Goal: Information Seeking & Learning: Learn about a topic

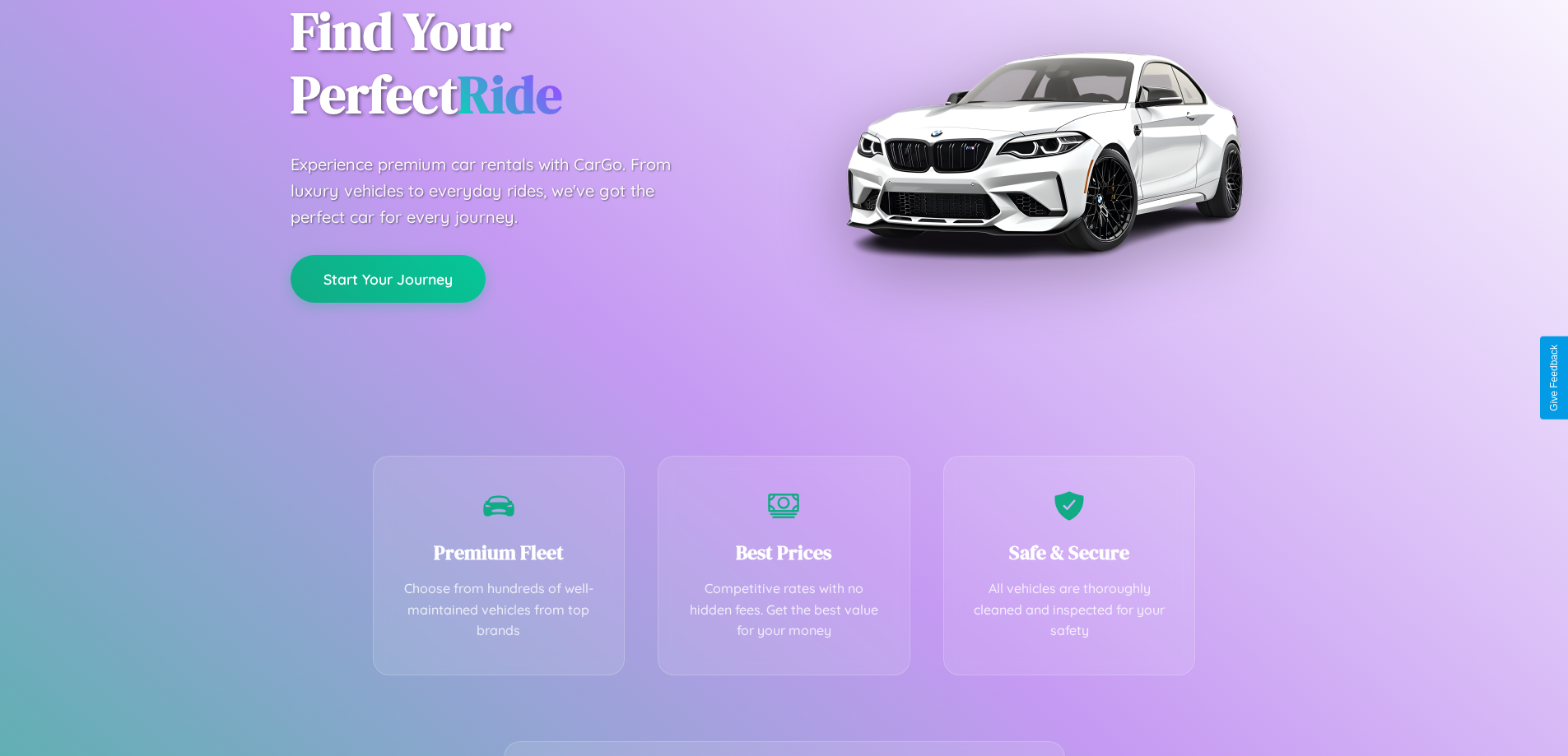
scroll to position [324, 0]
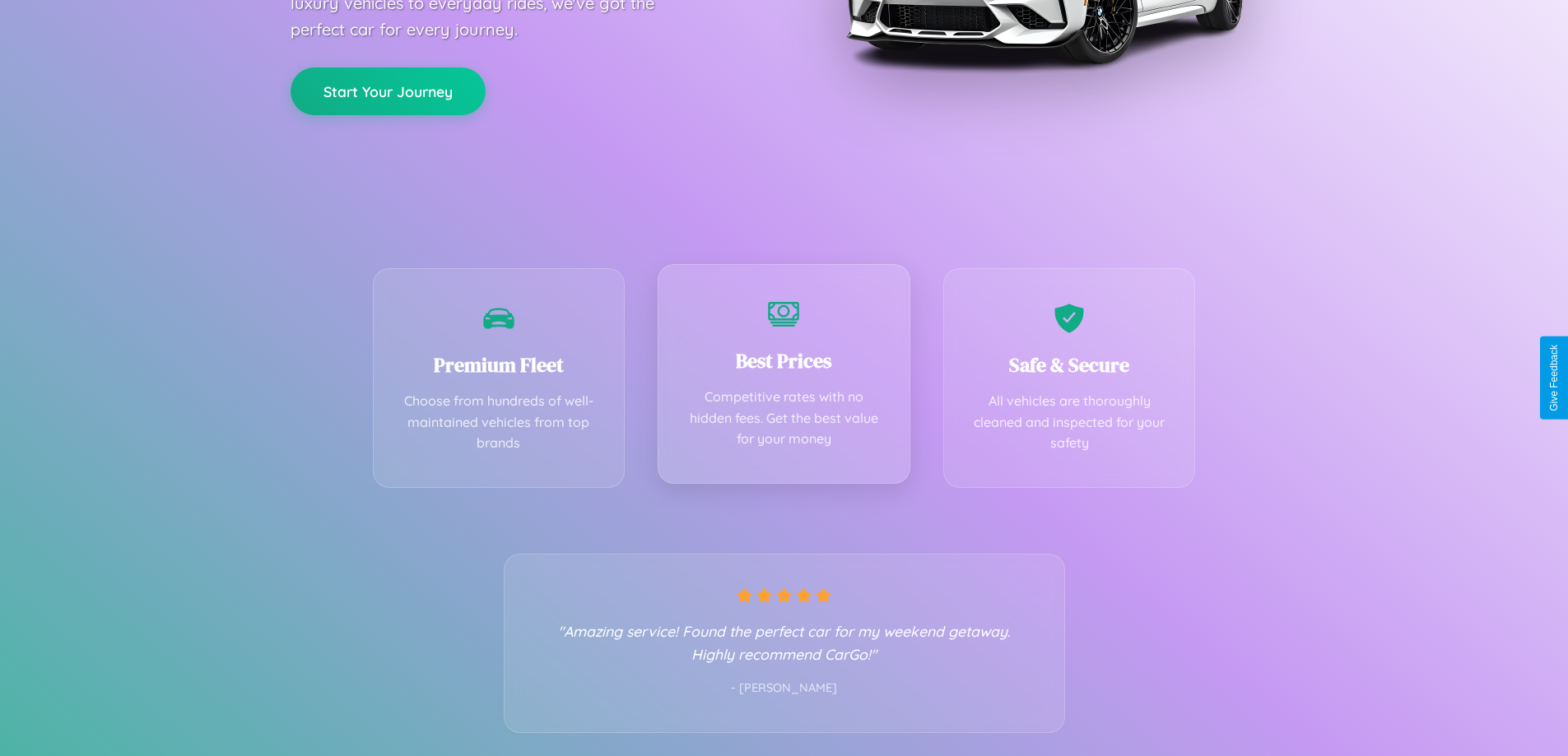
click at [784, 378] on div "Best Prices Competitive rates with no hidden fees. Get the best value for your …" at bounding box center [784, 374] width 253 height 220
click at [387, 90] on button "Start Your Journey" at bounding box center [387, 89] width 195 height 48
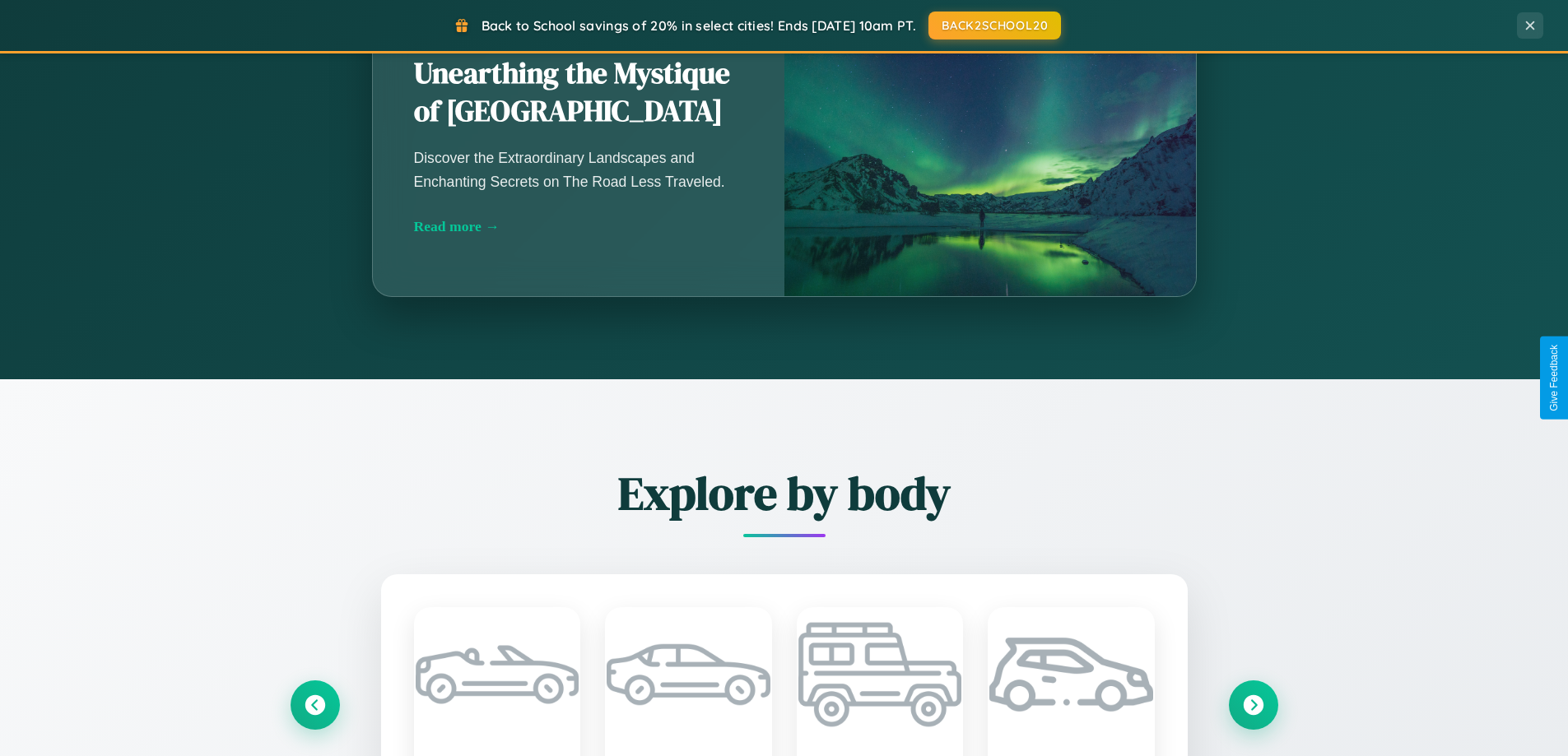
scroll to position [356, 0]
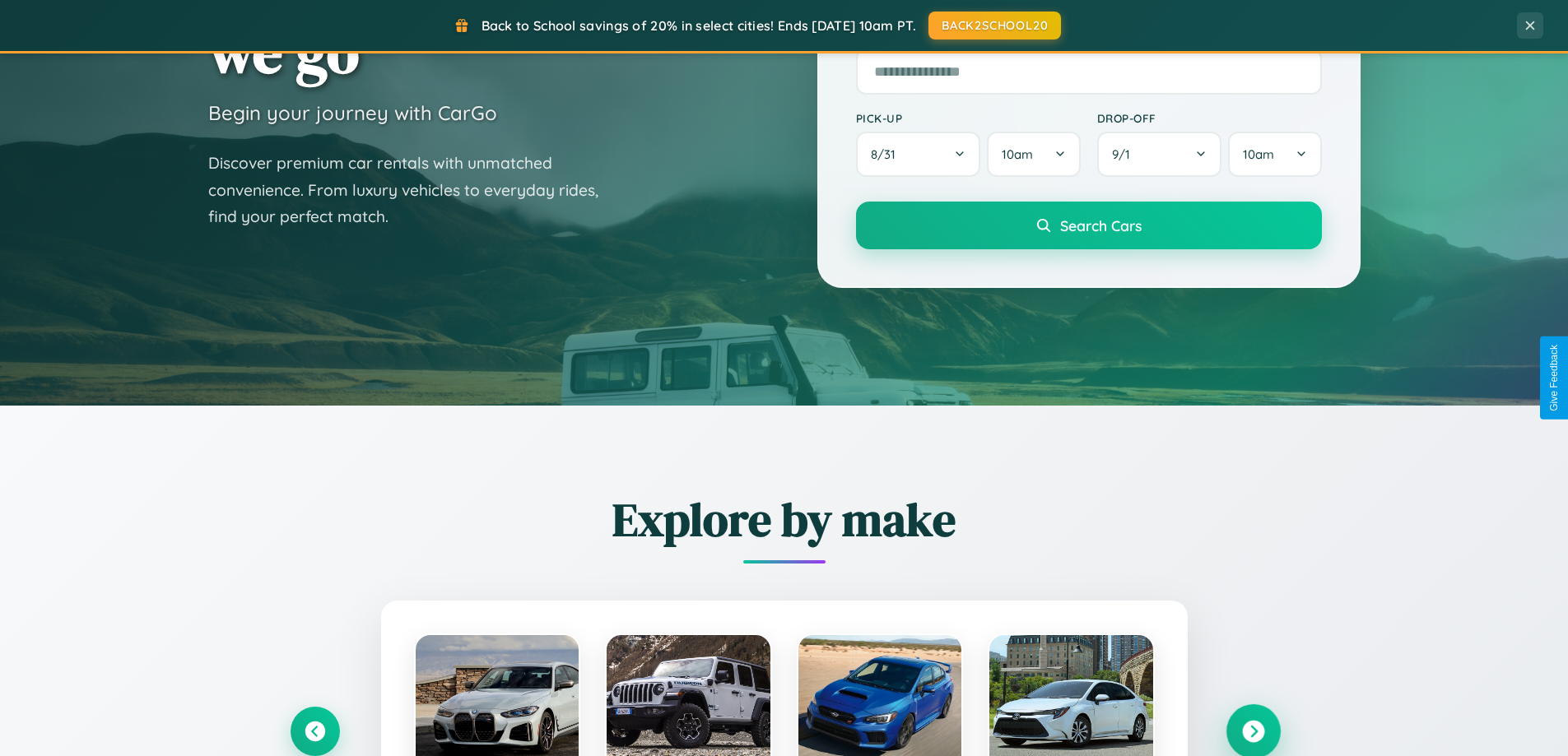
click at [1252, 732] on icon at bounding box center [1253, 732] width 22 height 22
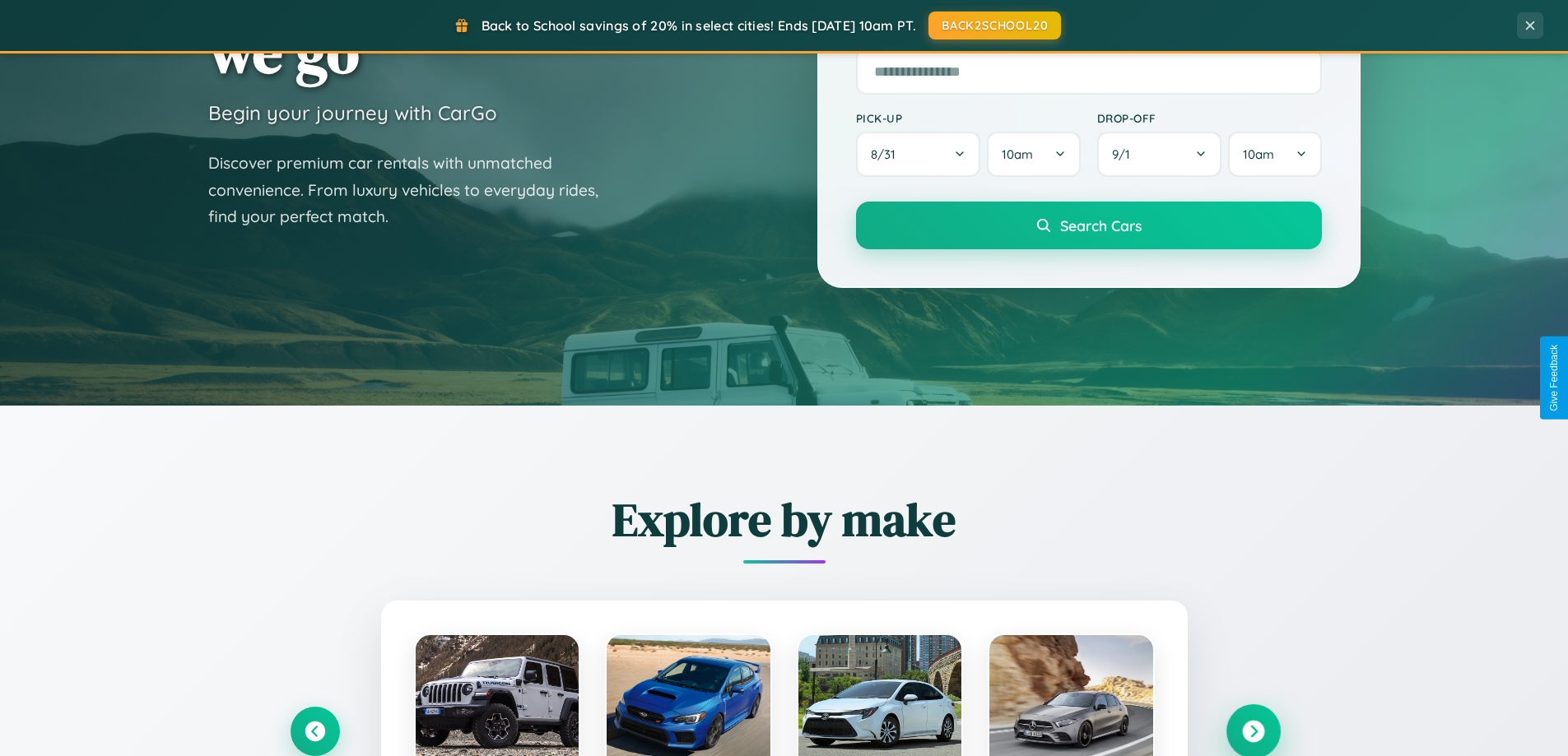
click at [1252, 730] on icon at bounding box center [1253, 732] width 22 height 22
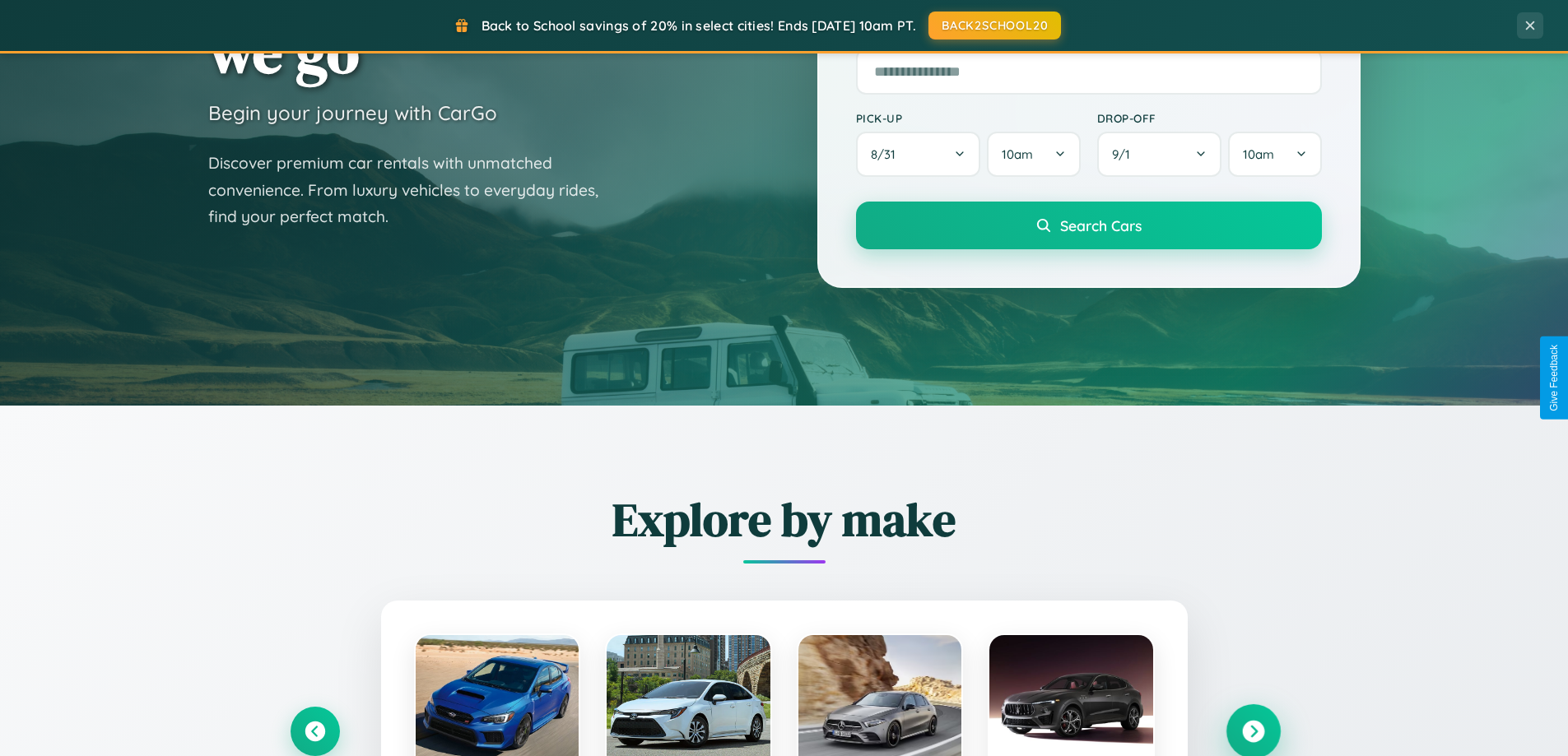
click at [1252, 732] on icon at bounding box center [1253, 732] width 22 height 22
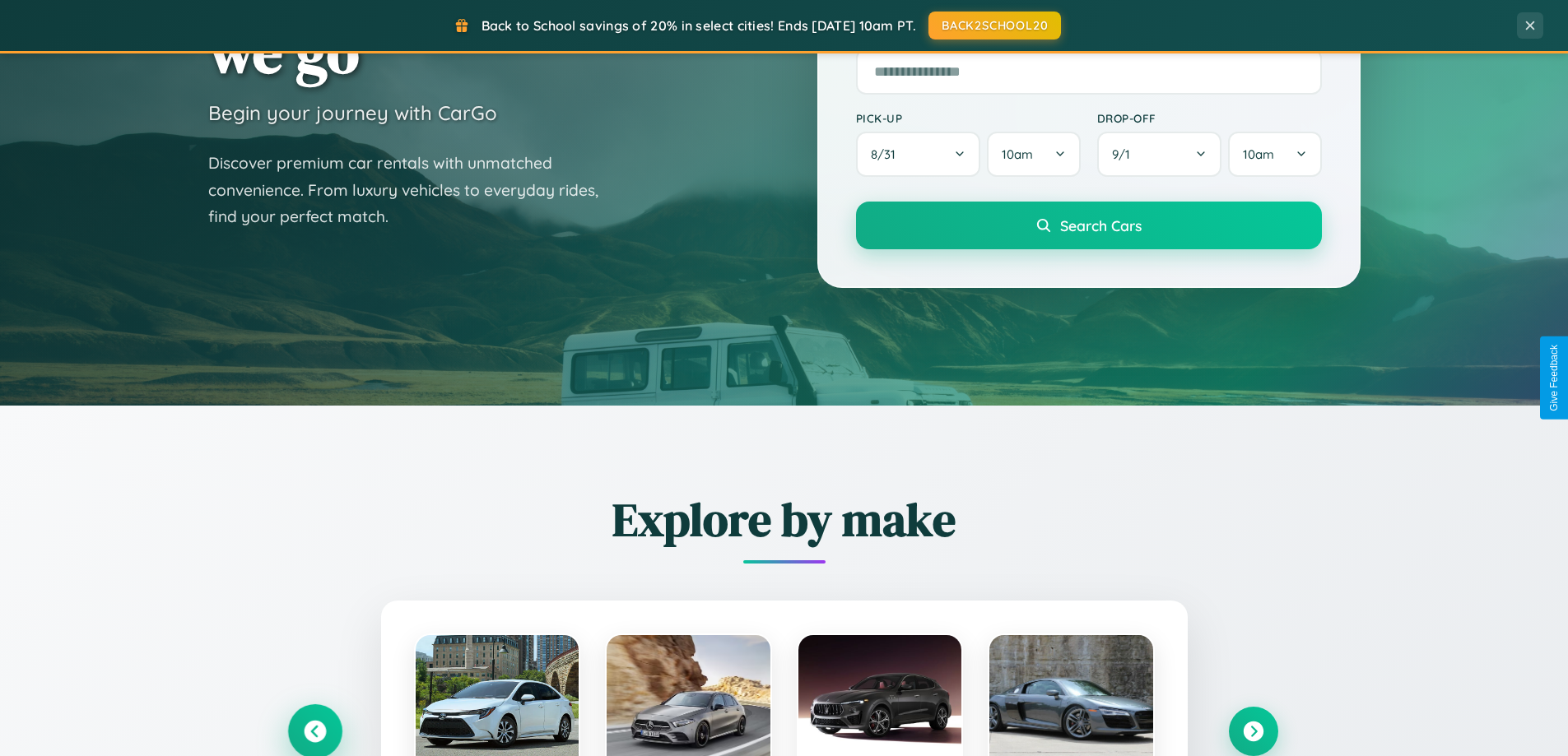
click at [314, 732] on icon at bounding box center [315, 732] width 22 height 22
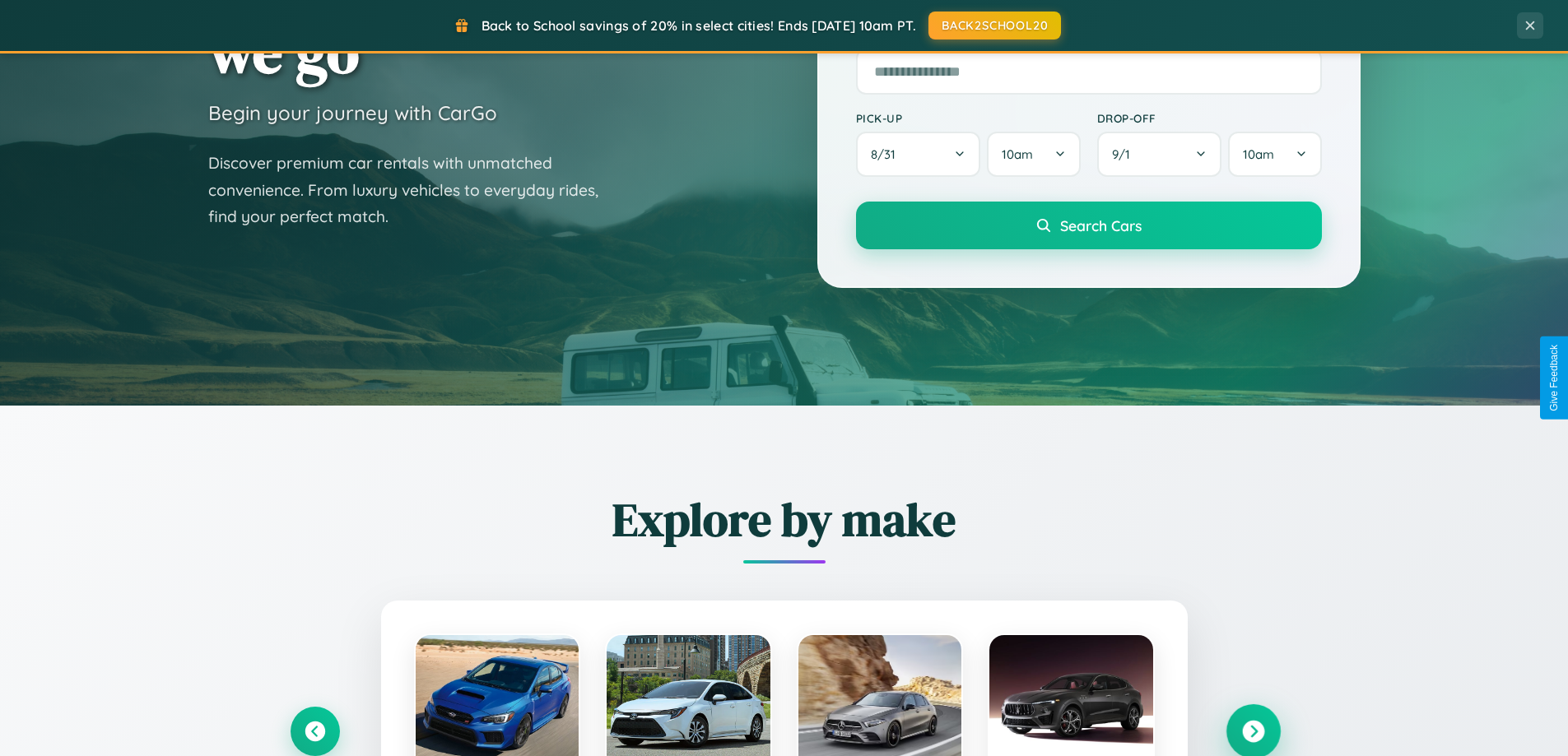
click at [1252, 731] on icon at bounding box center [1253, 732] width 22 height 22
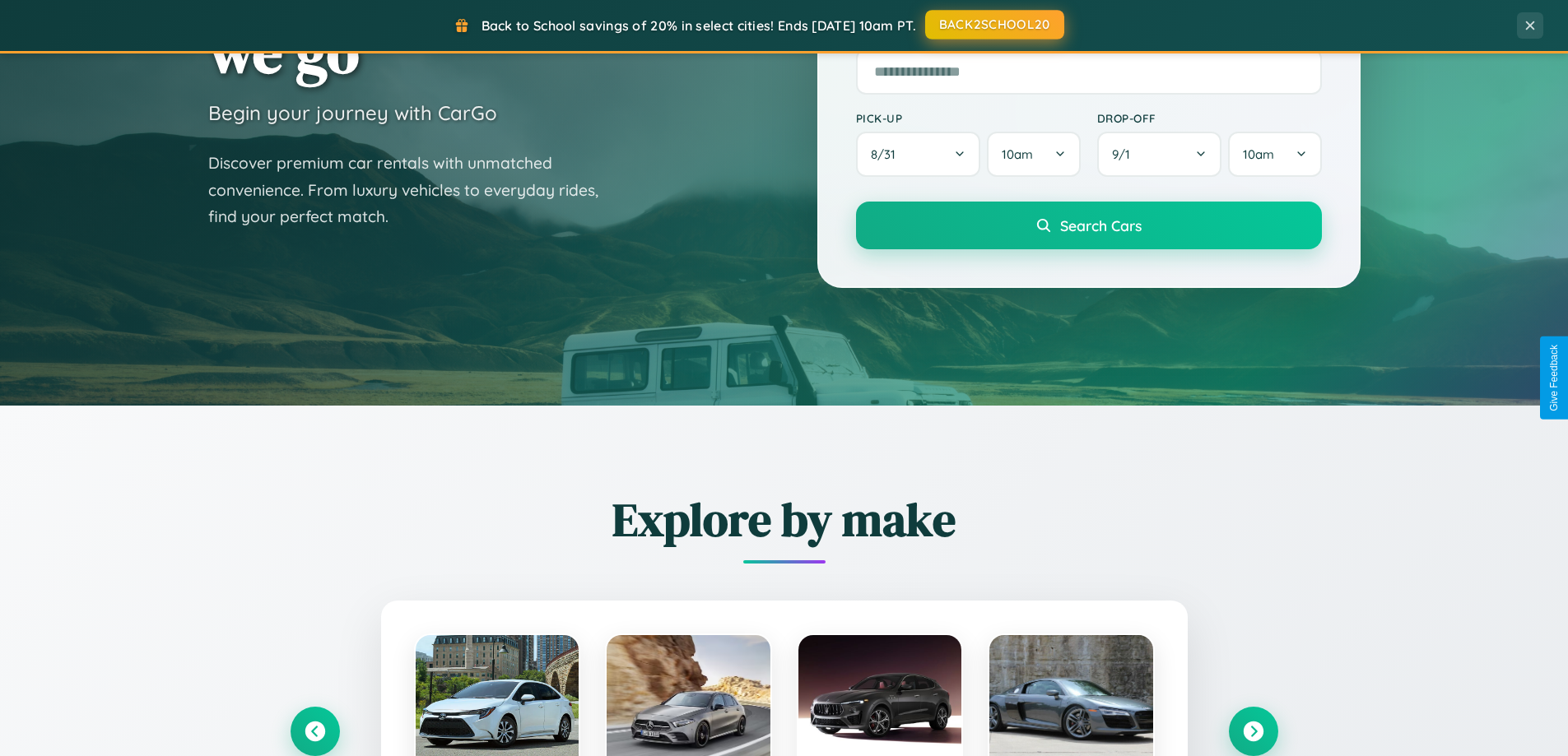
click at [993, 25] on button "BACK2SCHOOL20" at bounding box center [994, 24] width 139 height 29
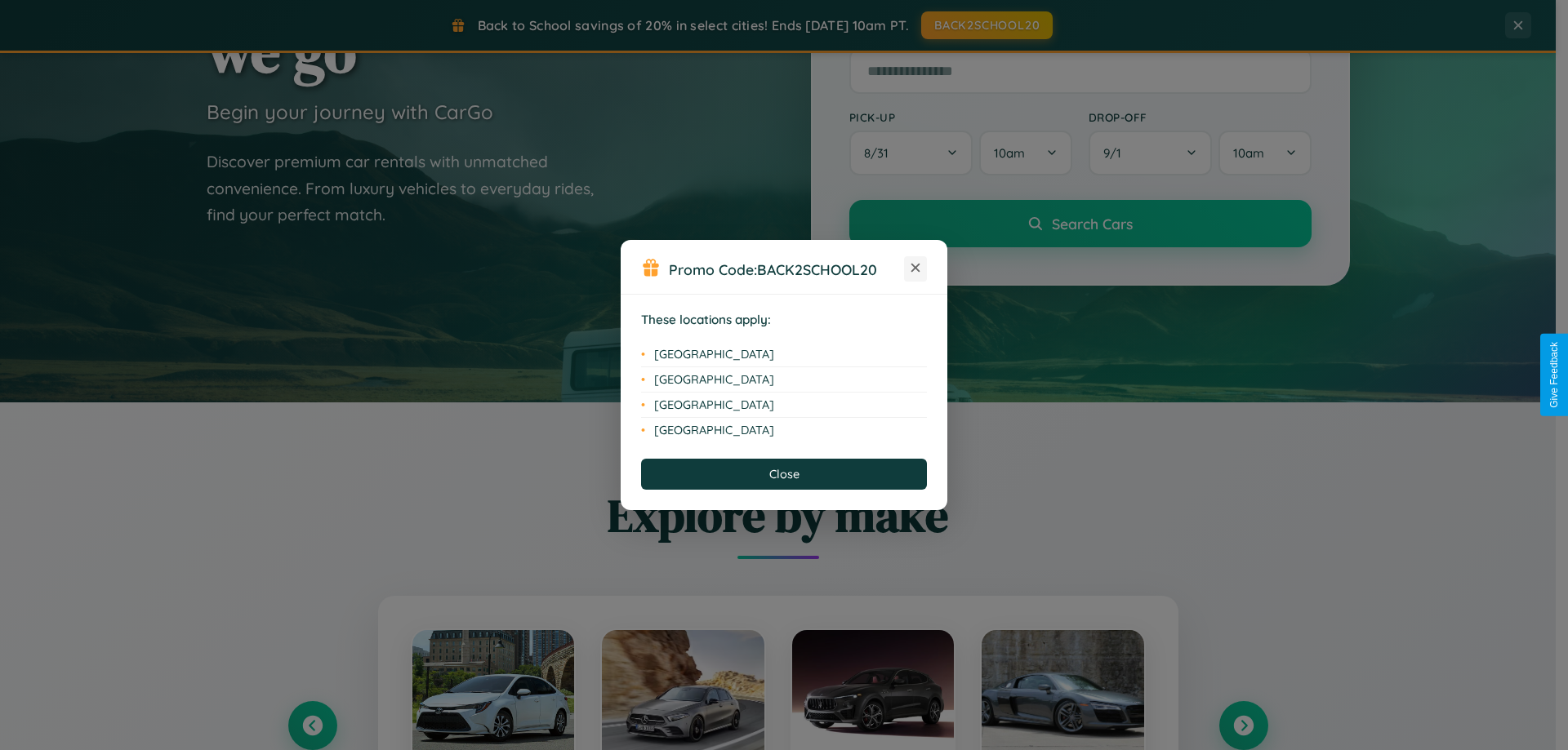
click at [916, 269] on icon at bounding box center [916, 268] width 9 height 9
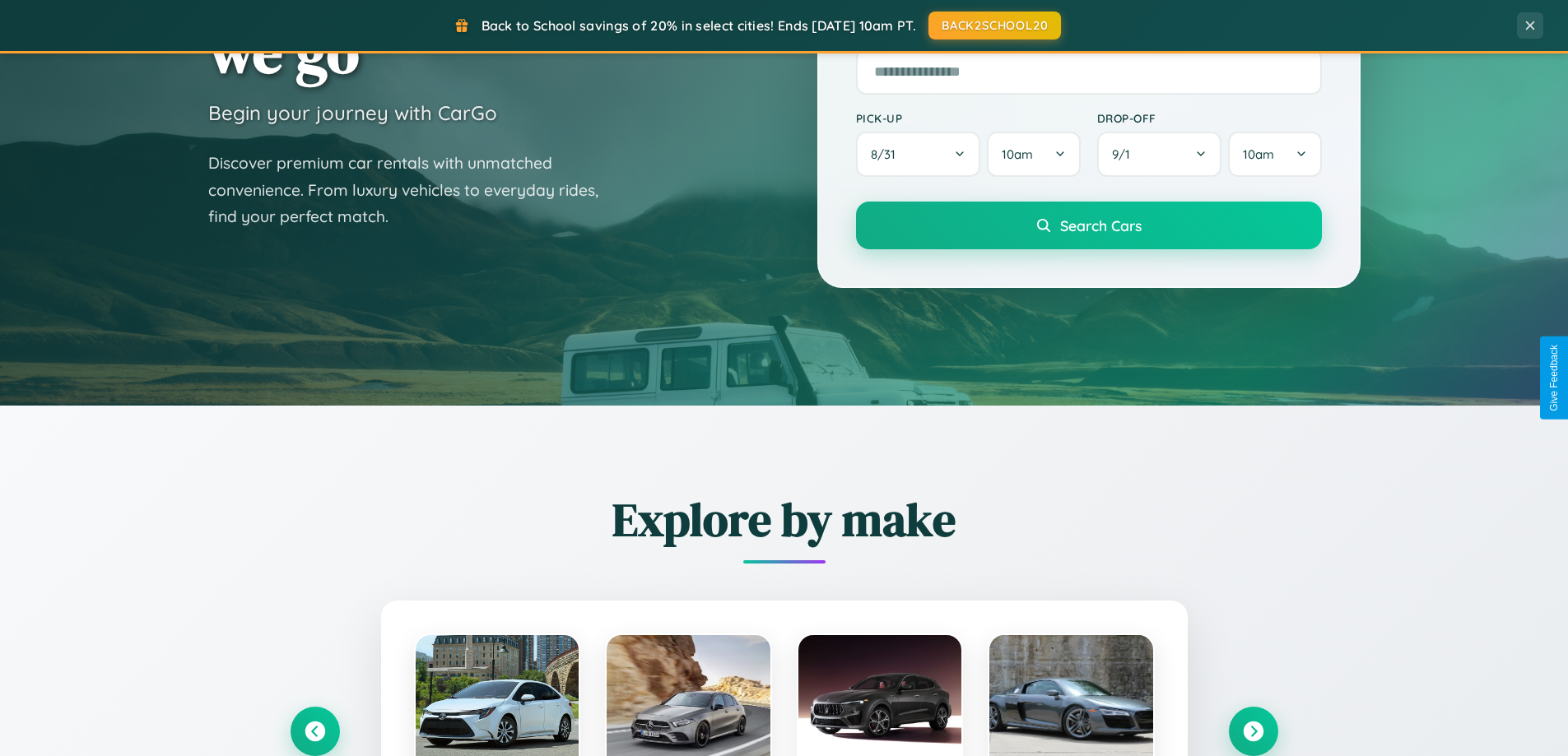
scroll to position [3167, 0]
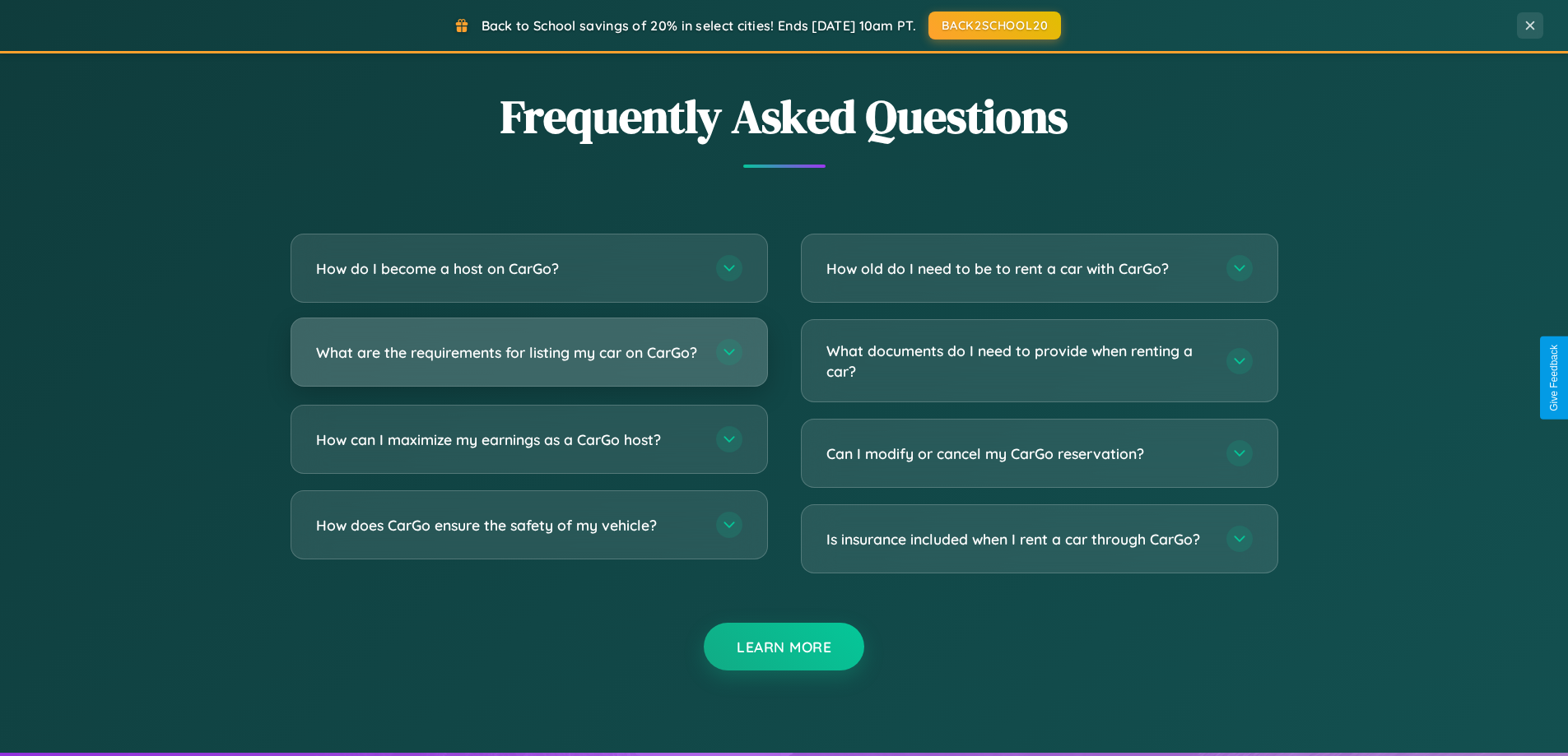
click at [528, 360] on h3 "What are the requirements for listing my car on CarGo?" at bounding box center [507, 353] width 383 height 21
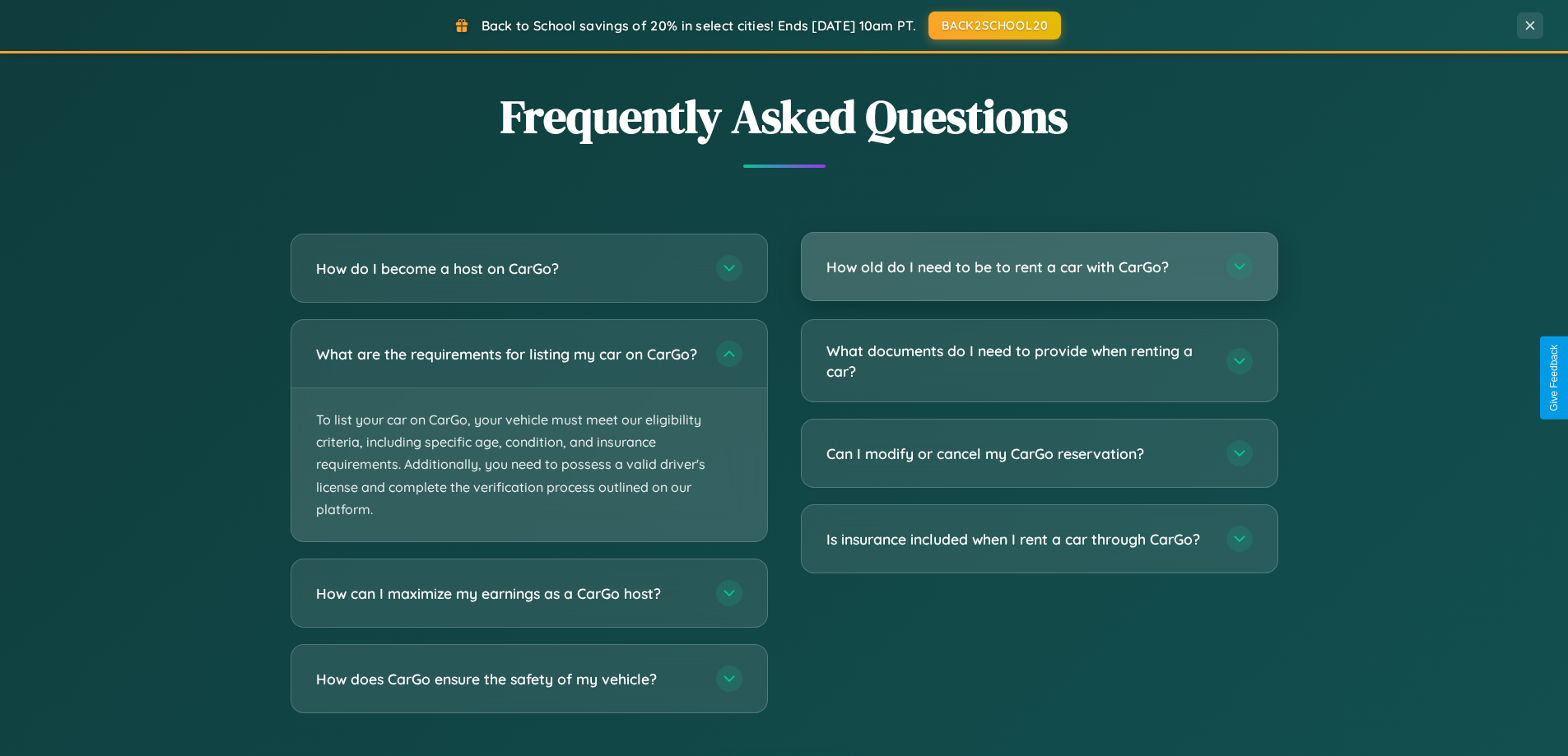
click at [1039, 266] on h3 "How old do I need to be to rent a car with CarGo?" at bounding box center [1017, 267] width 383 height 21
